Goal: Information Seeking & Learning: Learn about a topic

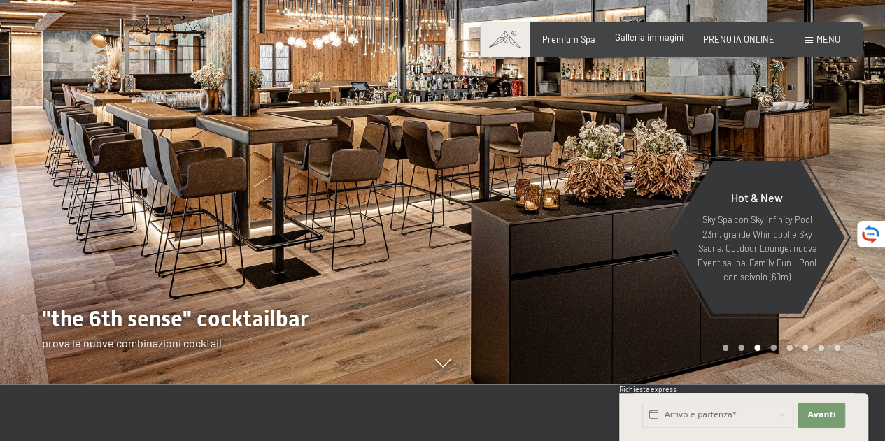
click at [644, 38] on span "Galleria immagini" at bounding box center [649, 36] width 69 height 11
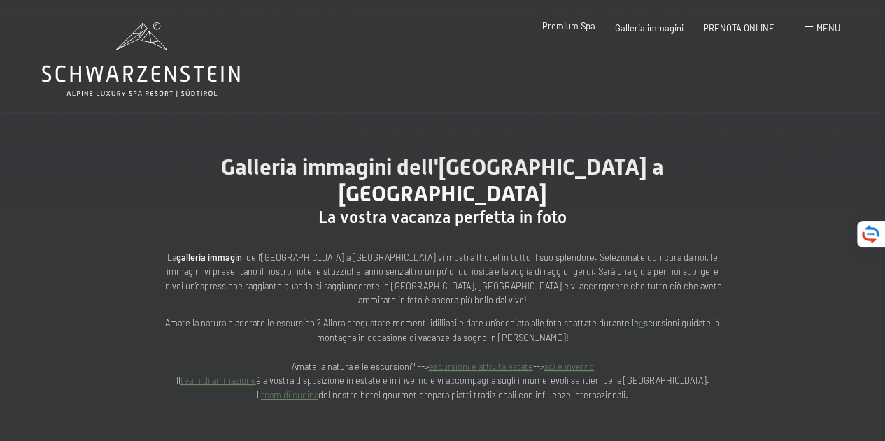
click at [569, 24] on span "Premium Spa" at bounding box center [568, 25] width 53 height 11
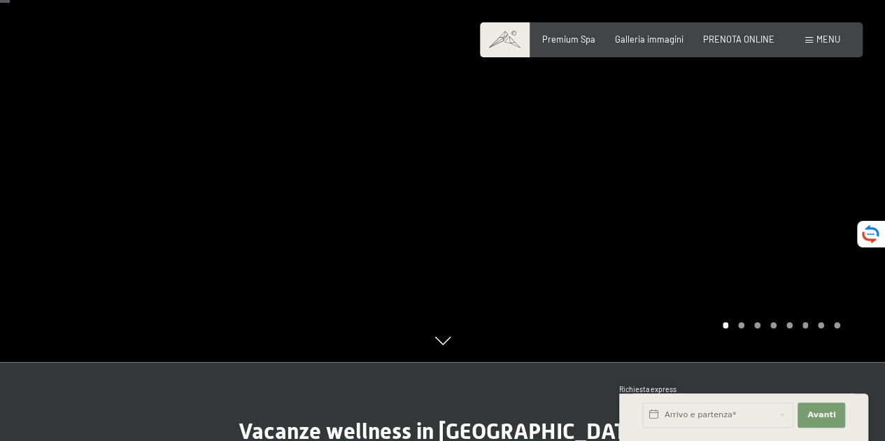
scroll to position [70, 0]
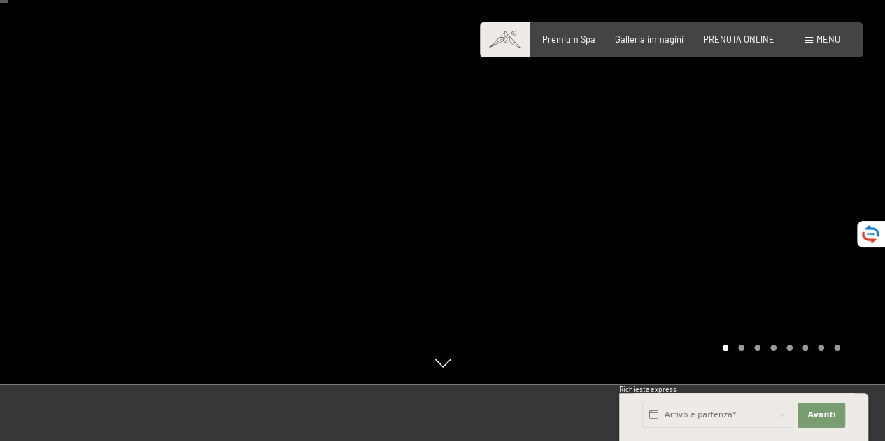
click at [784, 219] on div at bounding box center [664, 157] width 443 height 455
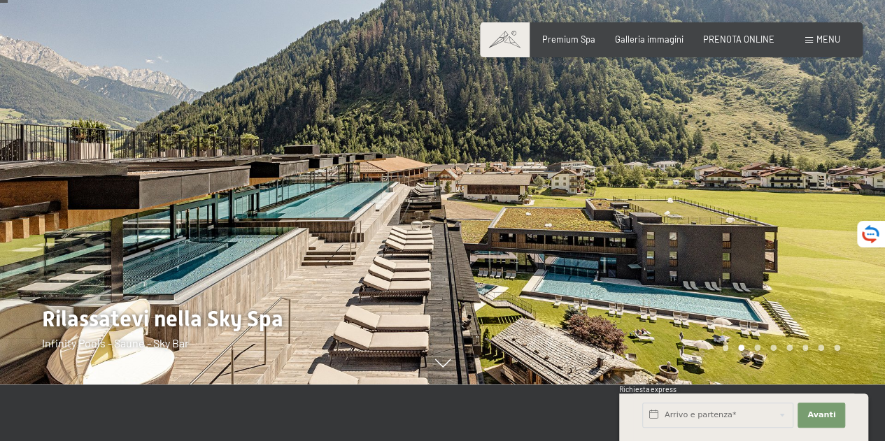
click at [745, 173] on div at bounding box center [664, 157] width 443 height 455
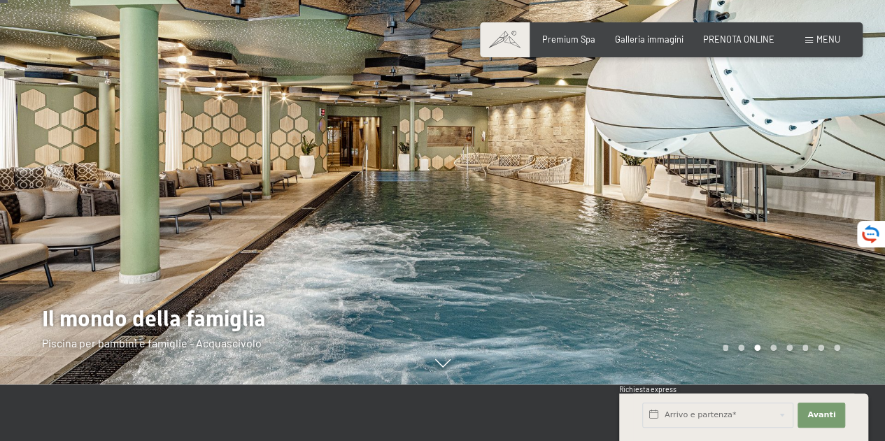
click at [746, 173] on div at bounding box center [664, 157] width 443 height 455
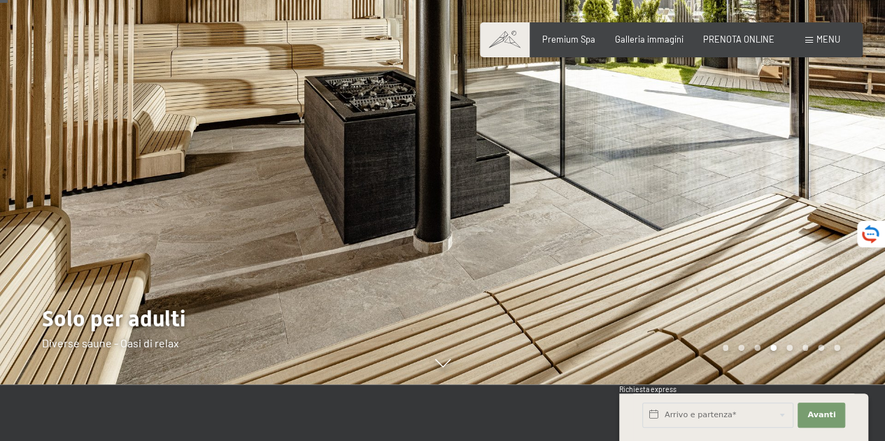
click at [749, 170] on div at bounding box center [664, 157] width 443 height 455
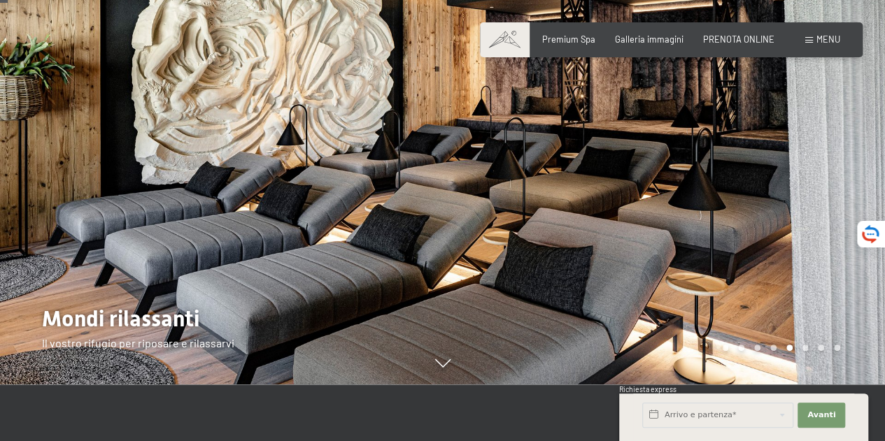
click at [749, 170] on div at bounding box center [664, 157] width 443 height 455
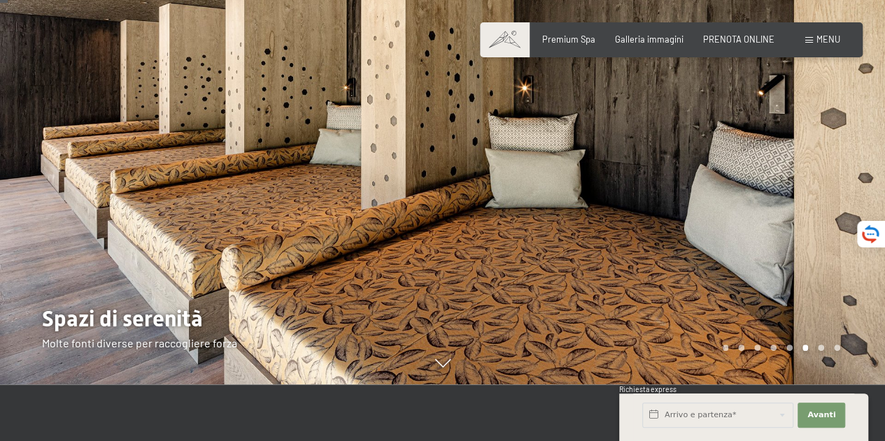
click at [749, 168] on div at bounding box center [664, 157] width 443 height 455
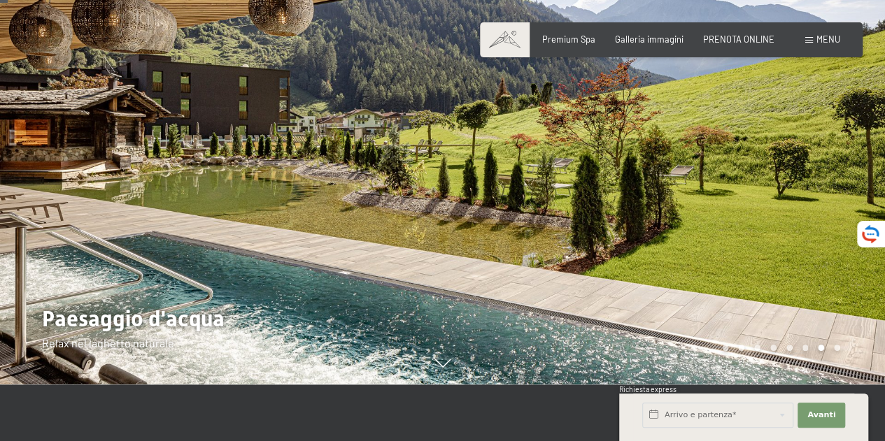
click at [749, 168] on div at bounding box center [664, 157] width 443 height 455
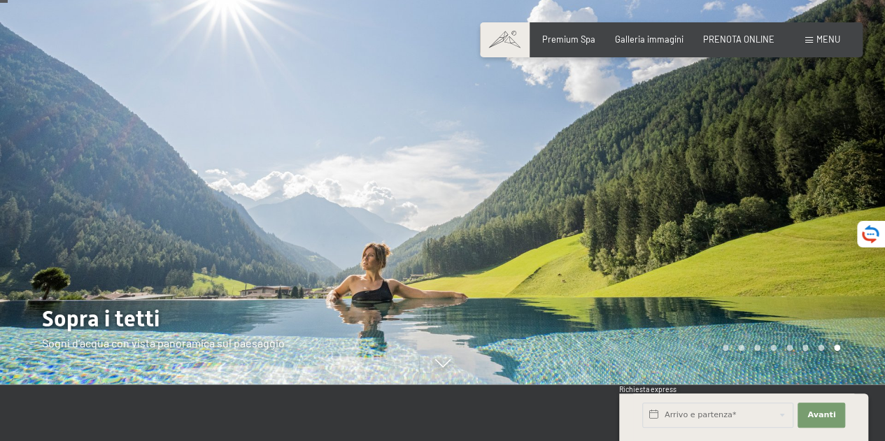
click at [749, 164] on div at bounding box center [664, 157] width 443 height 455
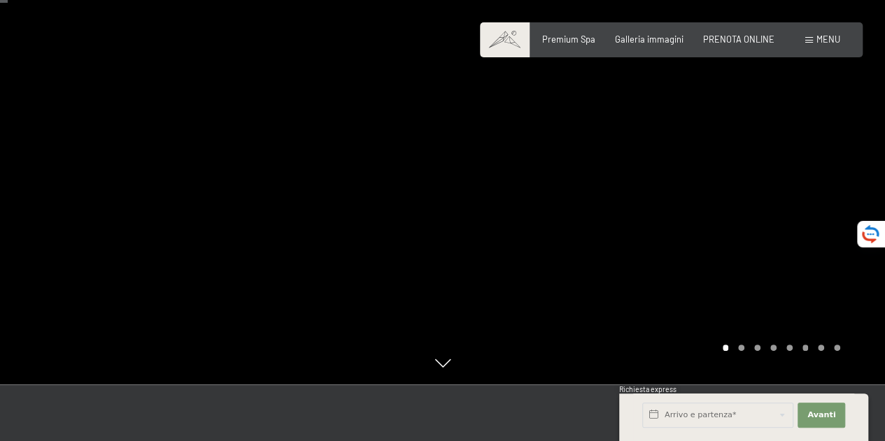
click at [748, 162] on div at bounding box center [664, 157] width 443 height 455
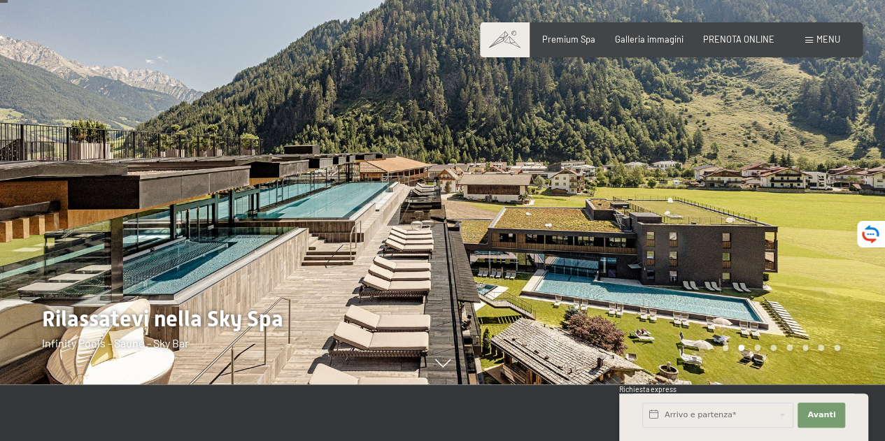
click at [748, 162] on div at bounding box center [664, 157] width 443 height 455
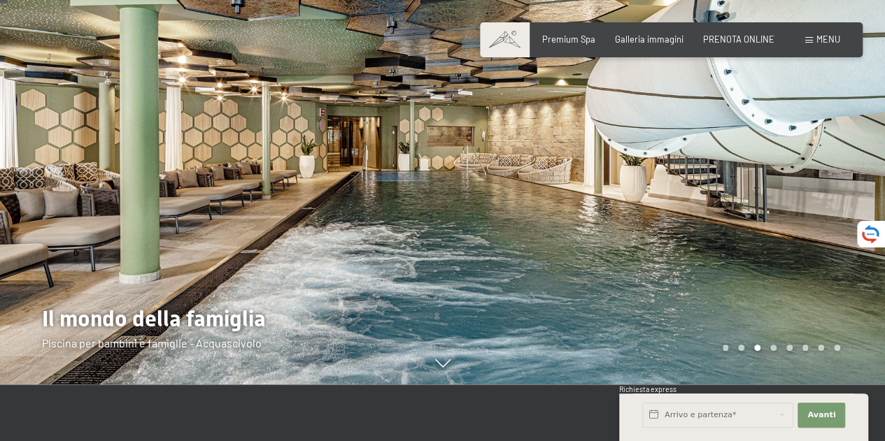
click at [748, 162] on div at bounding box center [664, 157] width 443 height 455
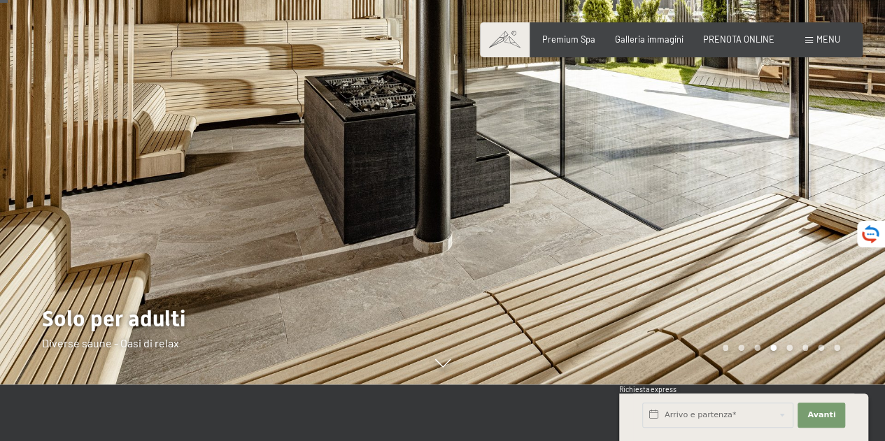
click at [745, 155] on div at bounding box center [664, 157] width 443 height 455
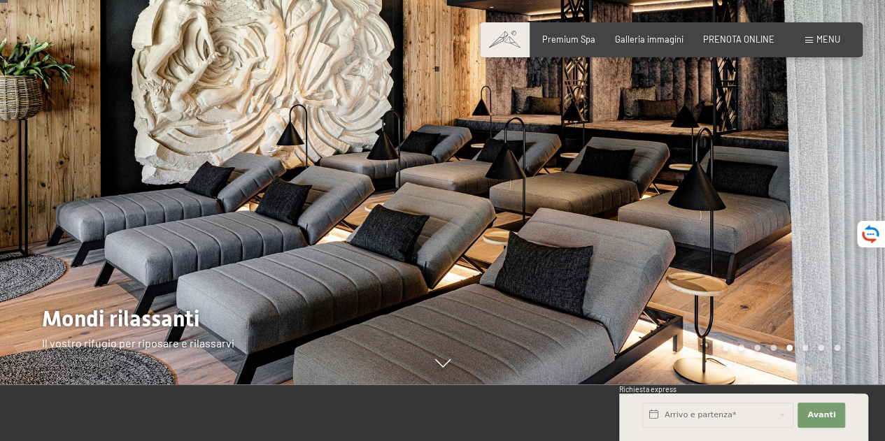
click at [678, 150] on div at bounding box center [664, 157] width 443 height 455
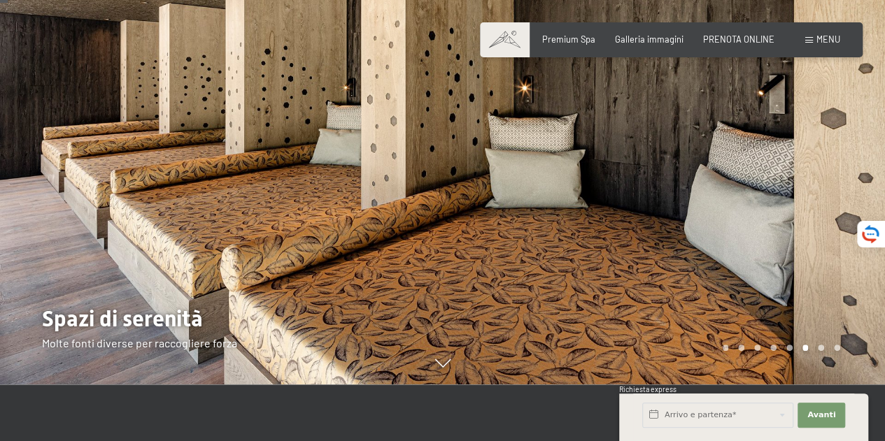
click at [679, 155] on div at bounding box center [664, 157] width 443 height 455
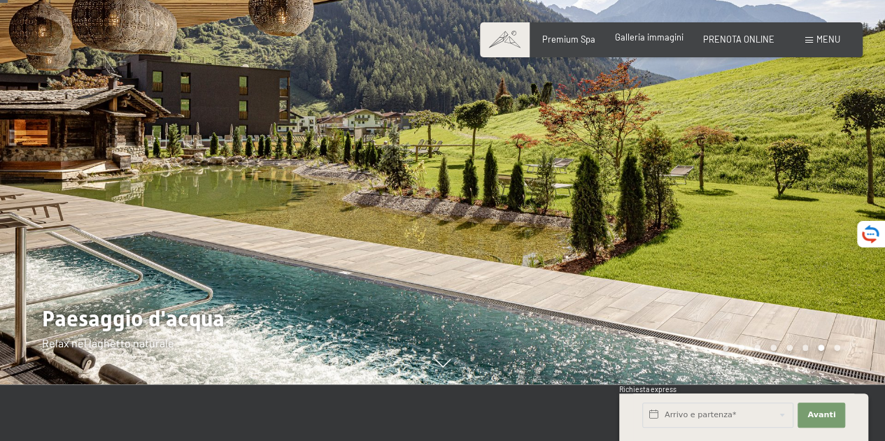
click at [651, 35] on span "Galleria immagini" at bounding box center [649, 36] width 69 height 11
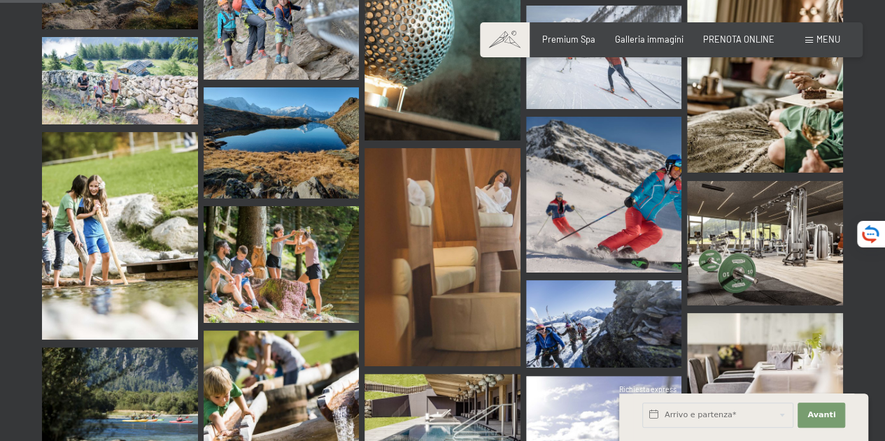
scroll to position [1049, 0]
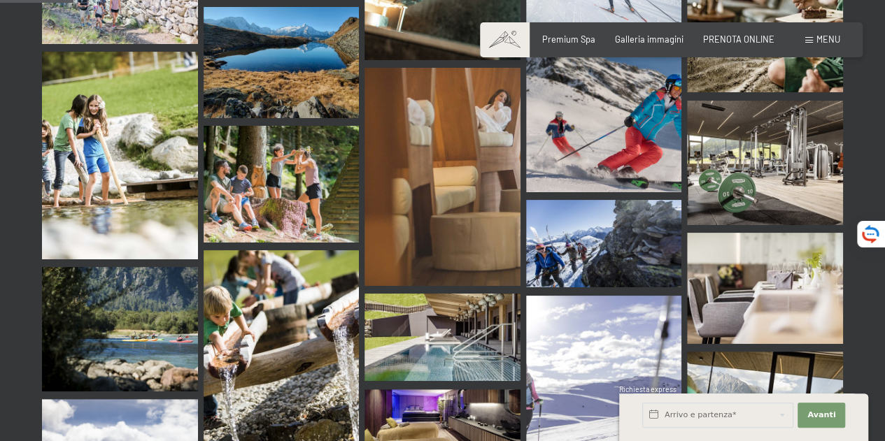
click at [487, 178] on img at bounding box center [442, 177] width 156 height 218
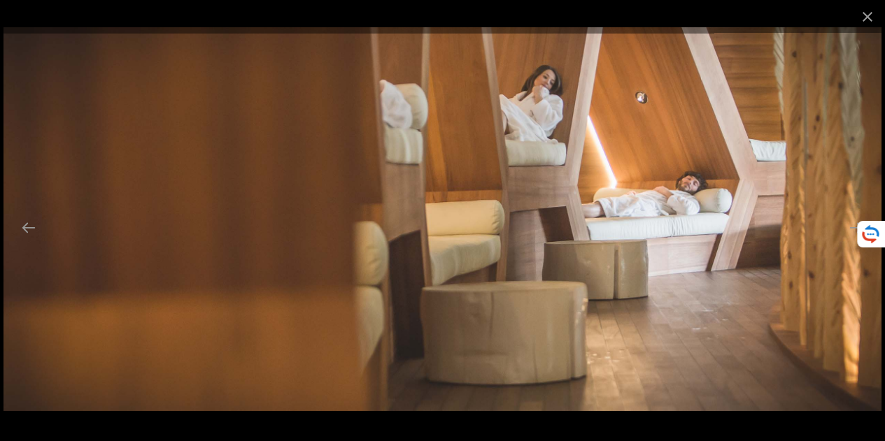
scroll to position [1189, 0]
click at [31, 227] on button "Previous slide" at bounding box center [28, 227] width 29 height 27
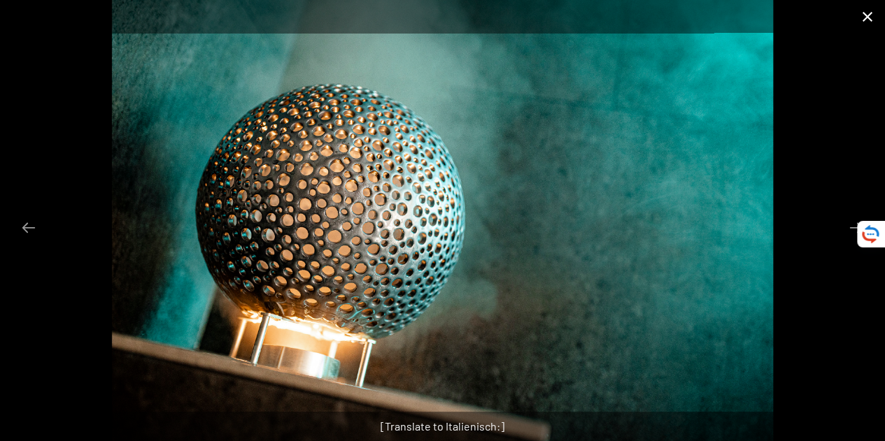
click at [865, 15] on button "Close gallery" at bounding box center [867, 16] width 35 height 33
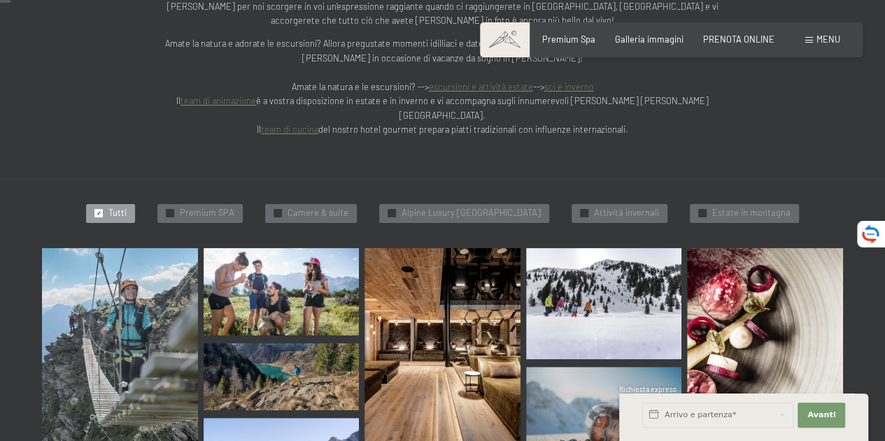
scroll to position [0, 0]
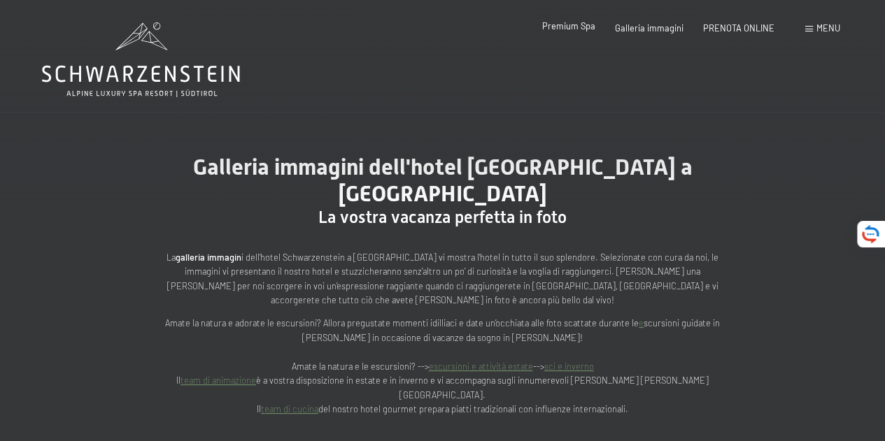
click at [577, 27] on span "Premium Spa" at bounding box center [568, 25] width 53 height 11
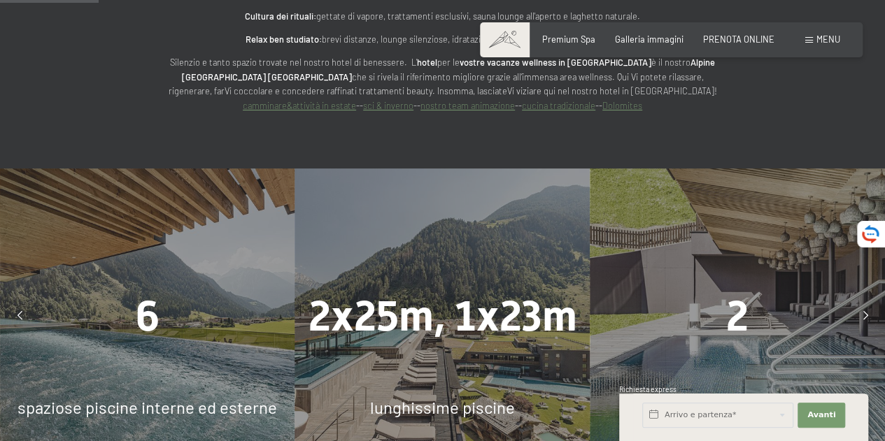
scroll to position [909, 0]
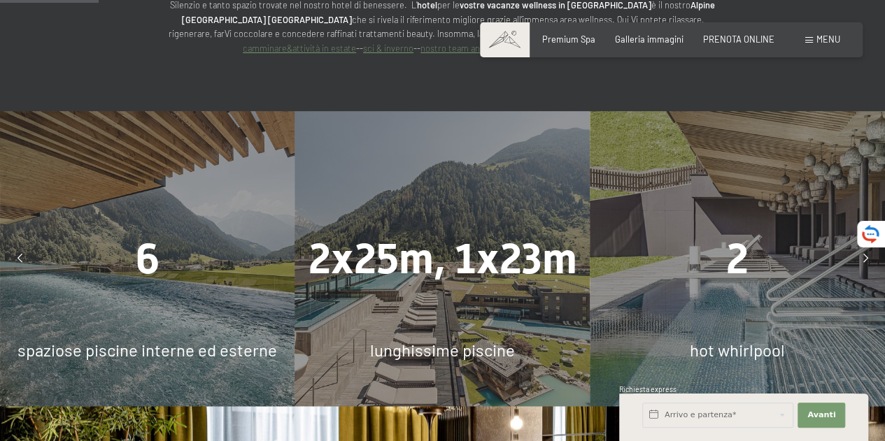
click at [22, 245] on div at bounding box center [20, 259] width 28 height 28
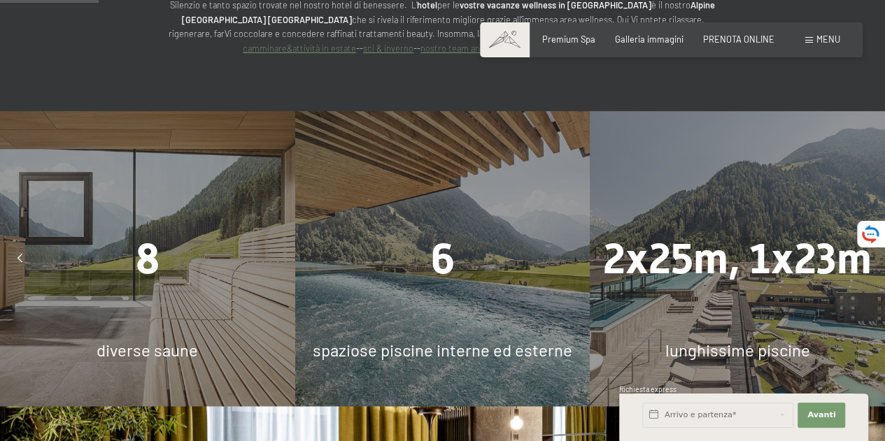
click at [21, 255] on icon at bounding box center [19, 259] width 5 height 9
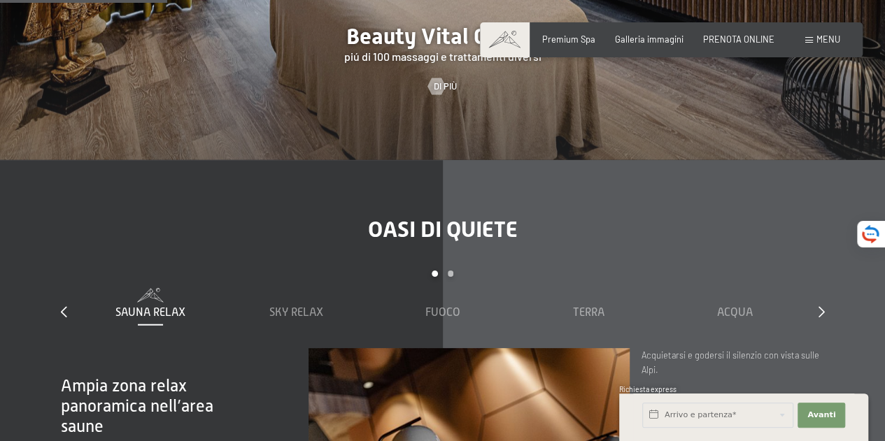
scroll to position [1399, 0]
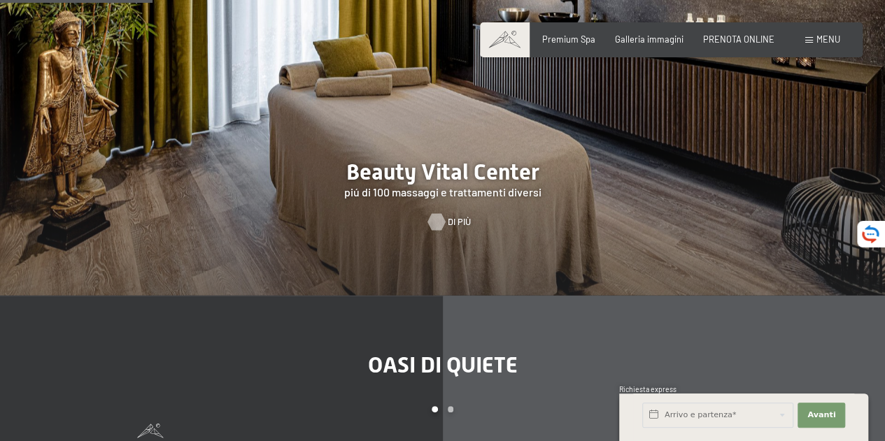
click at [439, 214] on div at bounding box center [437, 222] width 10 height 17
